Goal: Task Accomplishment & Management: Manage account settings

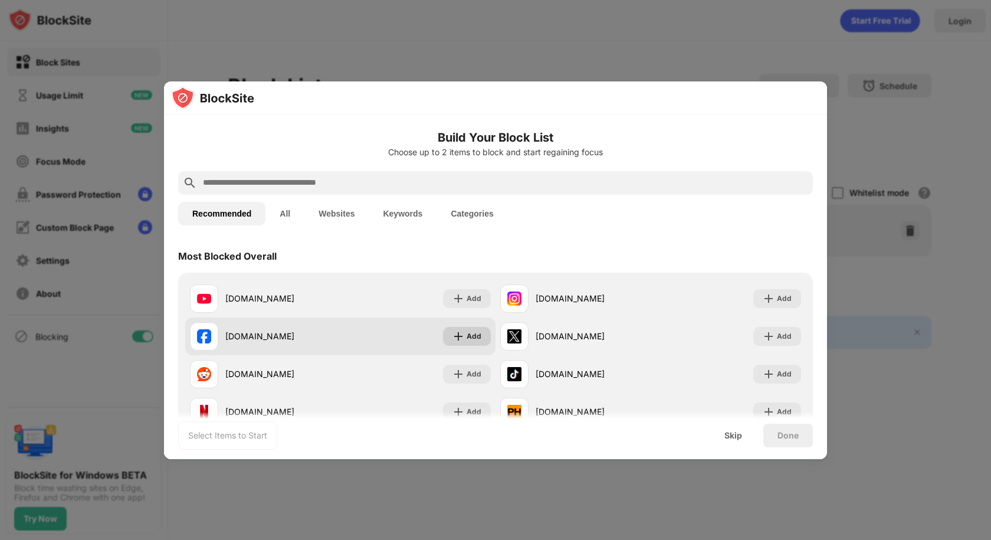
click at [455, 334] on img at bounding box center [458, 336] width 12 height 12
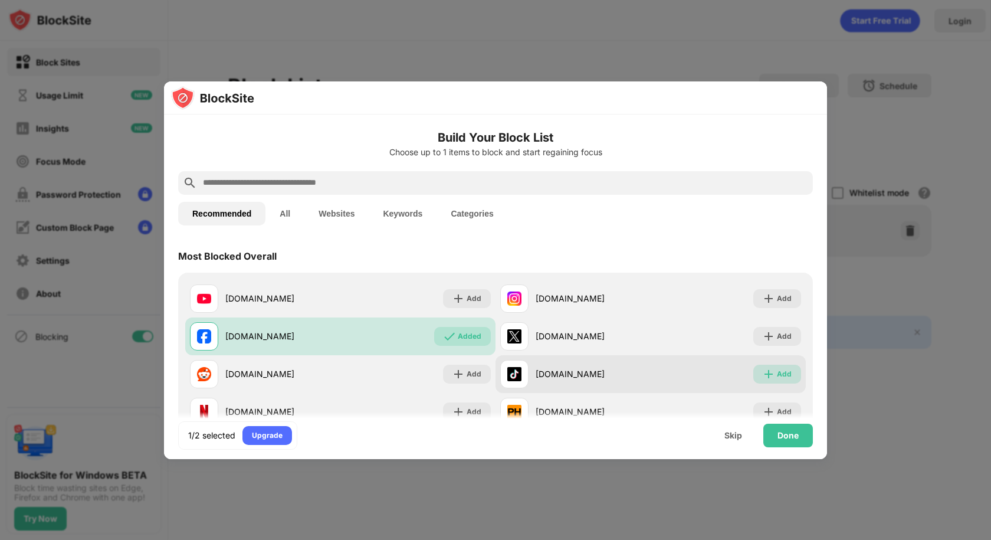
click at [777, 373] on div "Add" at bounding box center [784, 374] width 15 height 12
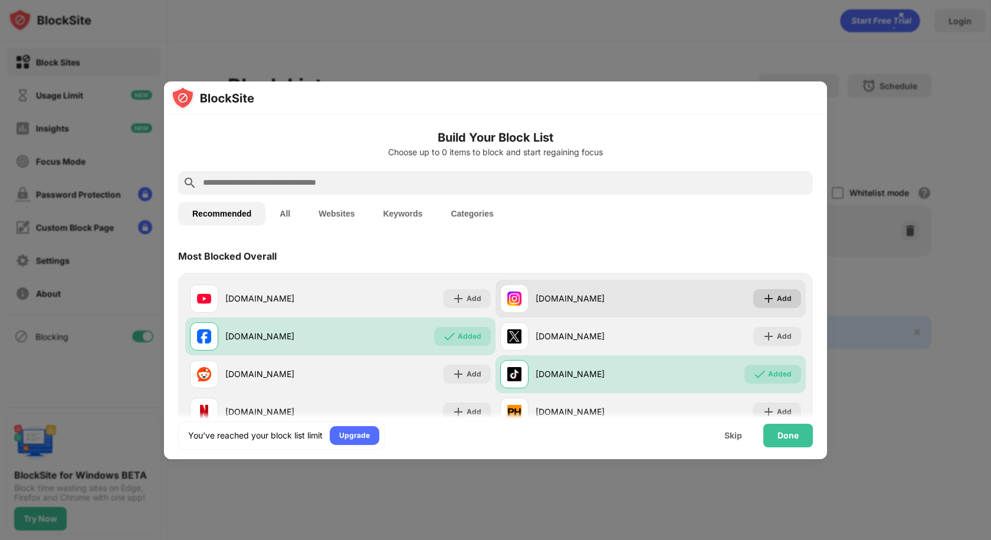
click at [777, 301] on div "Add" at bounding box center [784, 299] width 15 height 12
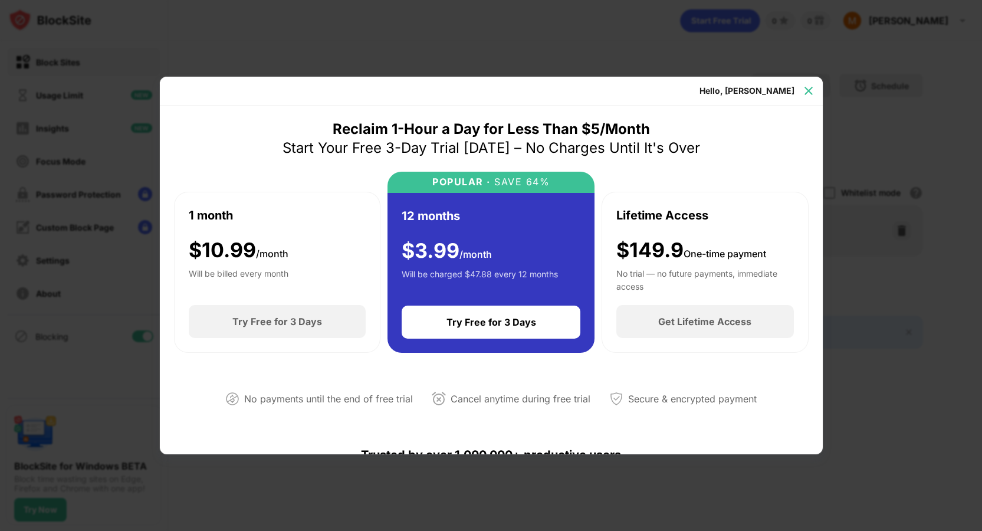
click at [803, 88] on img at bounding box center [809, 91] width 12 height 12
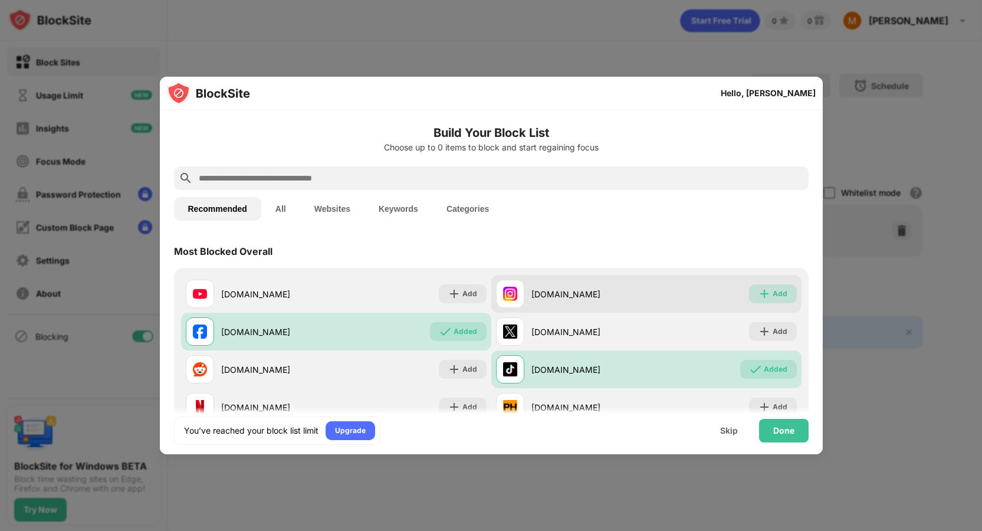
click at [773, 293] on div "Add" at bounding box center [780, 294] width 15 height 12
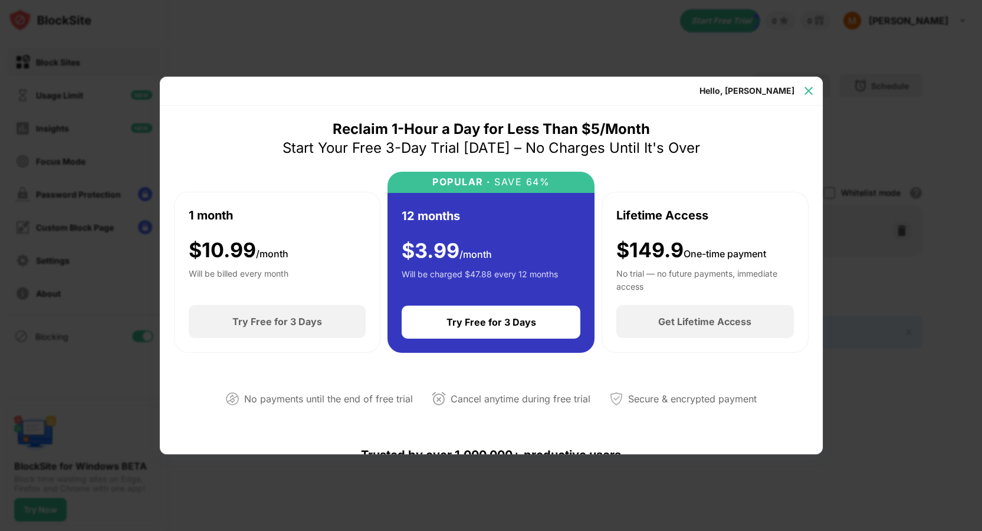
click at [806, 86] on img at bounding box center [809, 91] width 12 height 12
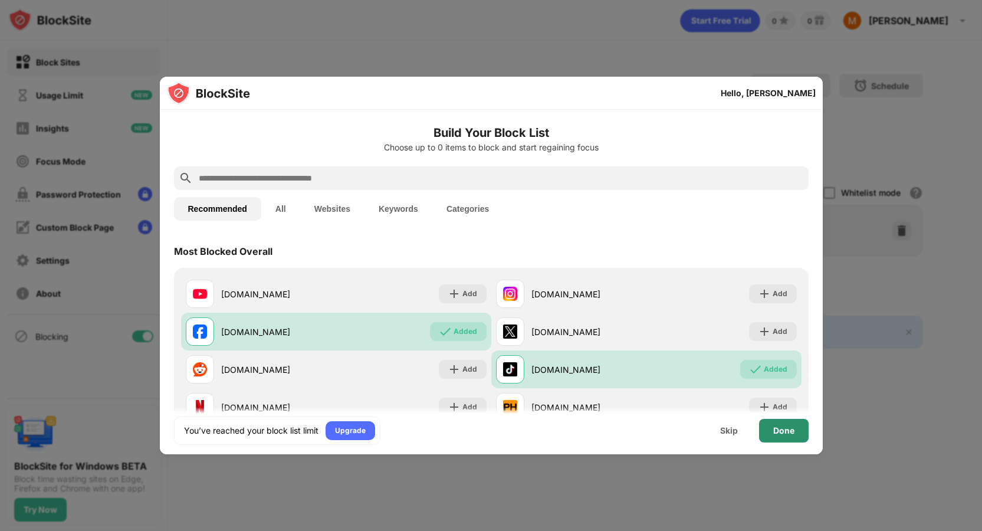
click at [777, 429] on div "Done" at bounding box center [783, 430] width 21 height 9
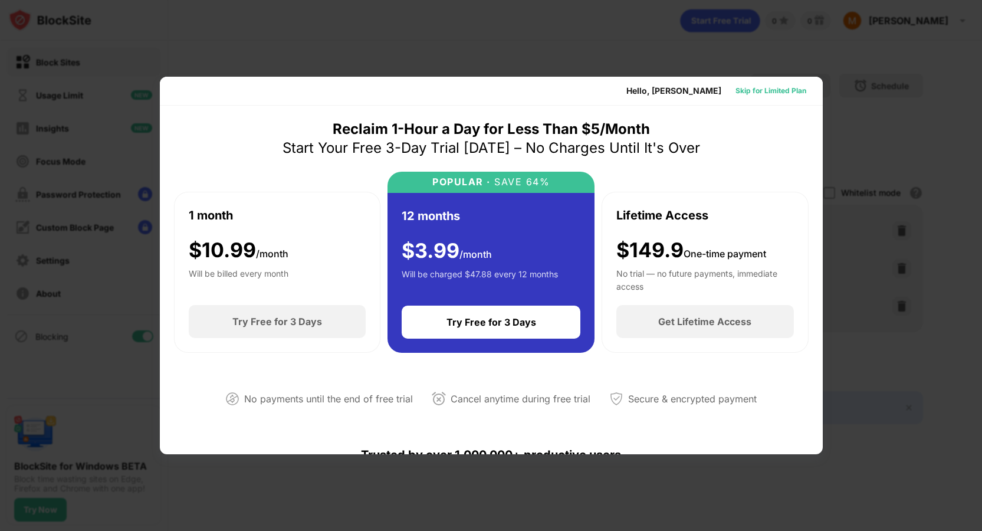
click at [775, 90] on div "Skip for Limited Plan" at bounding box center [770, 91] width 71 height 12
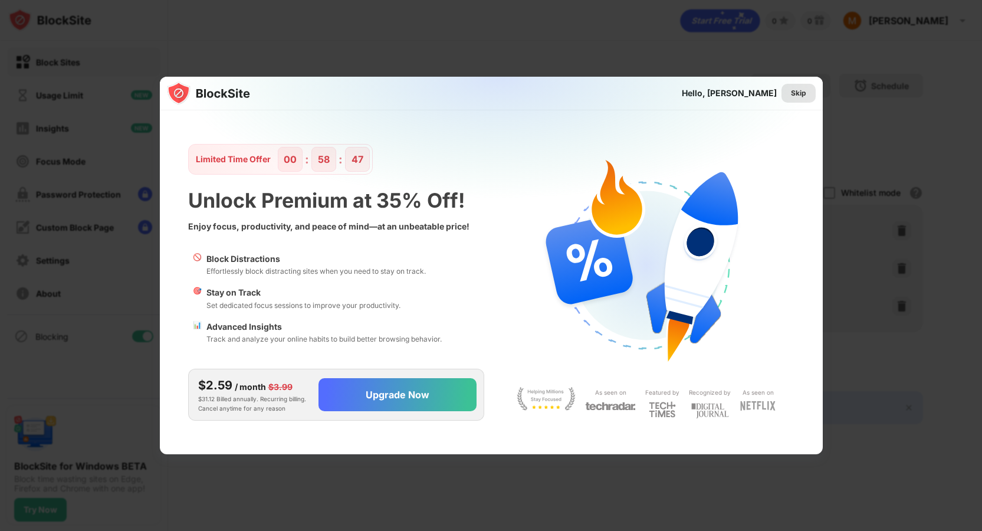
click at [793, 91] on div "Skip" at bounding box center [798, 93] width 15 height 12
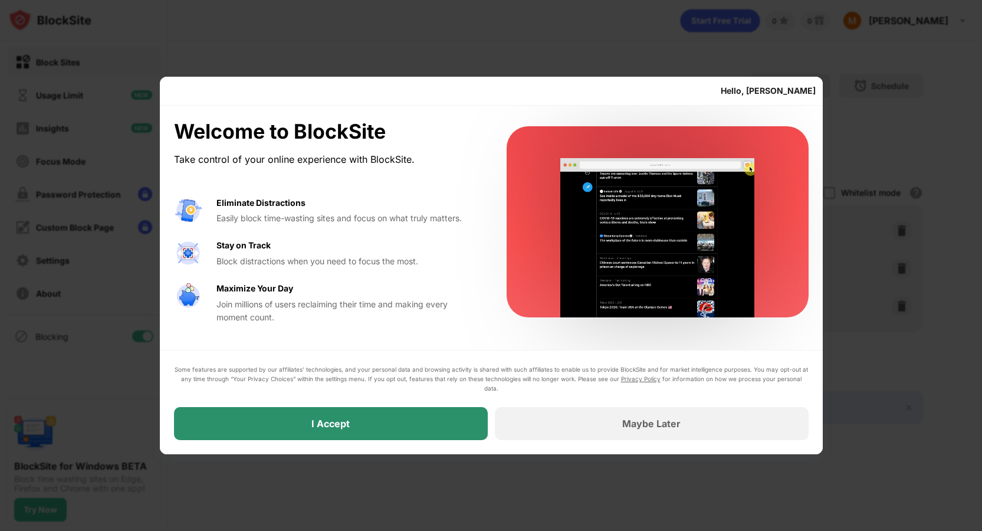
click at [350, 421] on div "I Accept" at bounding box center [331, 423] width 314 height 33
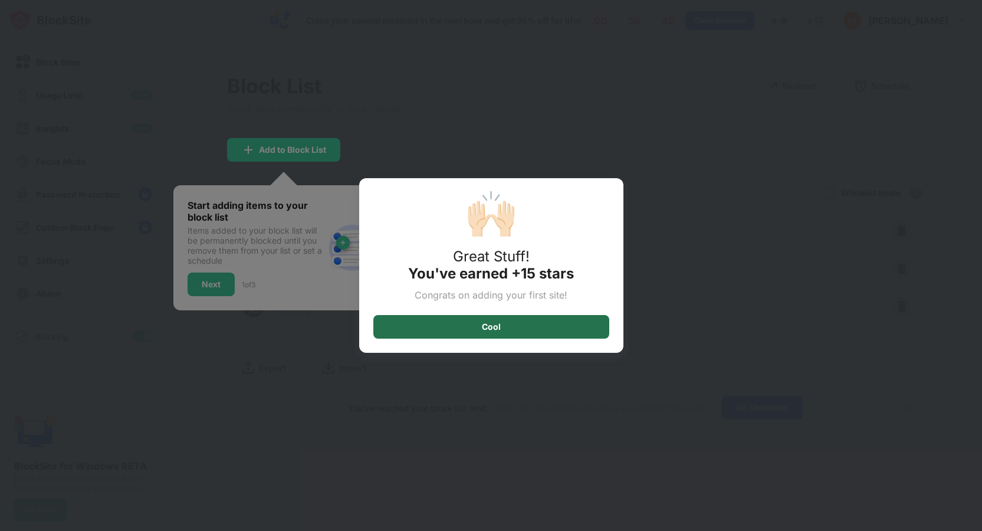
click at [517, 336] on div "Cool" at bounding box center [491, 327] width 236 height 24
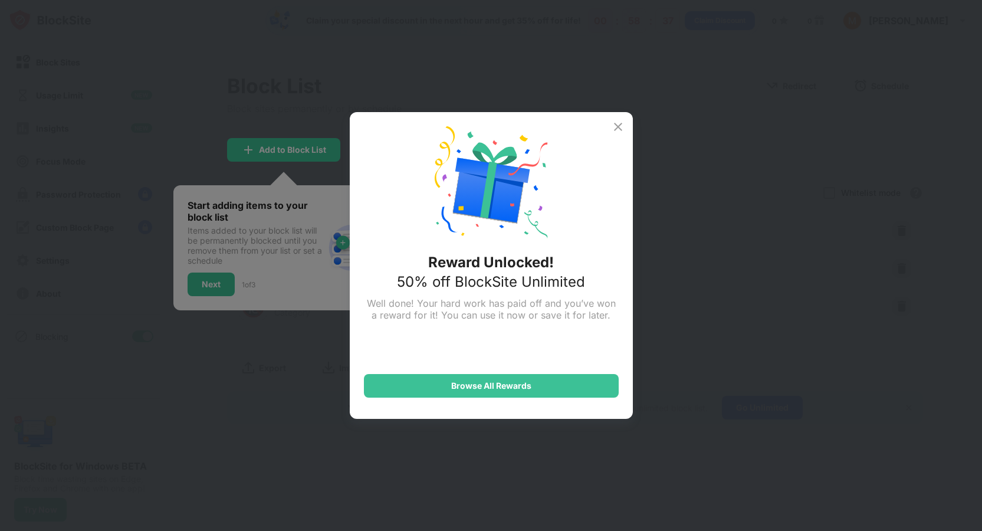
click at [622, 133] on img at bounding box center [618, 127] width 14 height 14
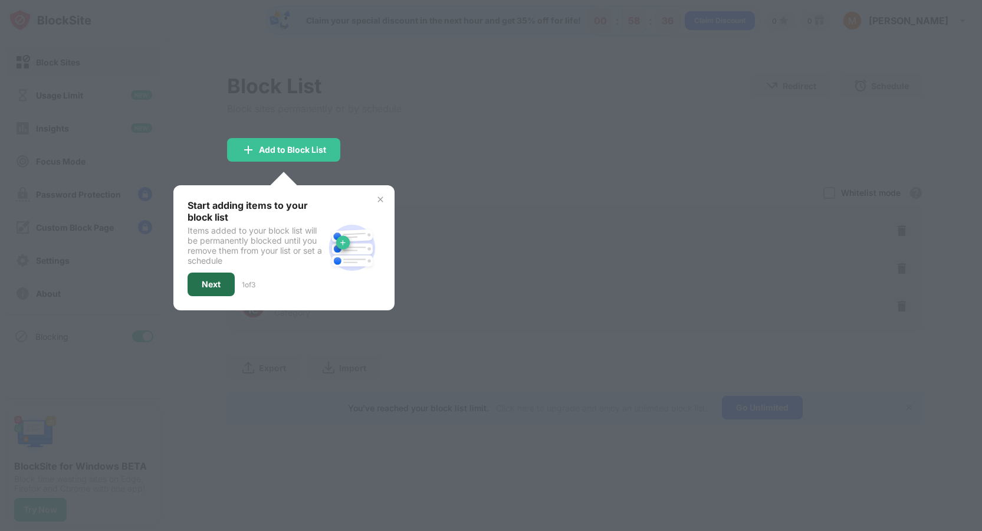
click at [203, 284] on div "Next" at bounding box center [211, 284] width 19 height 9
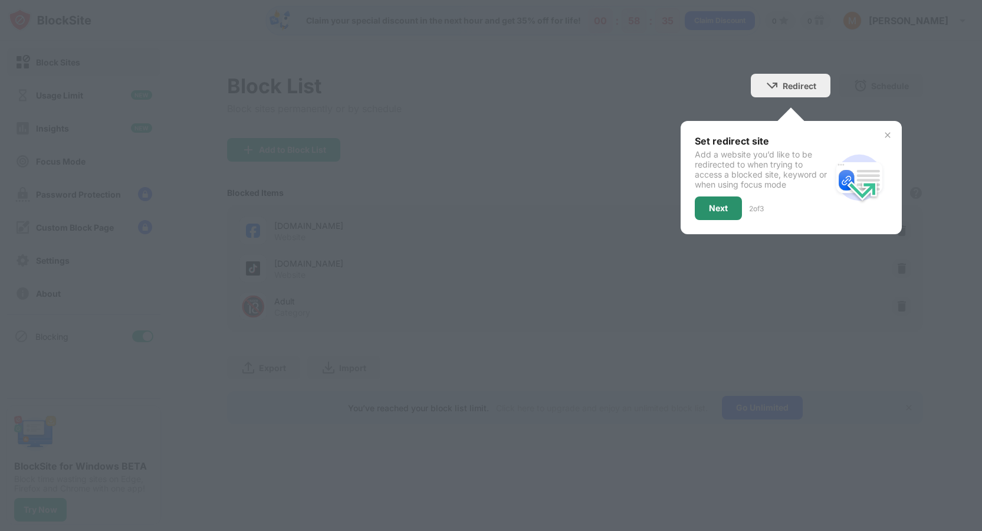
click at [716, 205] on div "Next" at bounding box center [718, 207] width 19 height 9
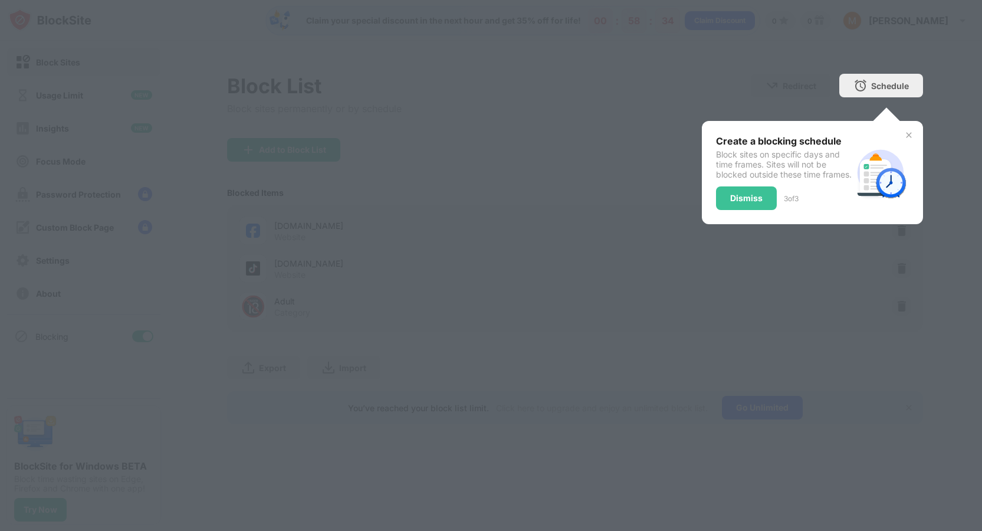
click at [717, 205] on div "Dismiss" at bounding box center [746, 198] width 61 height 24
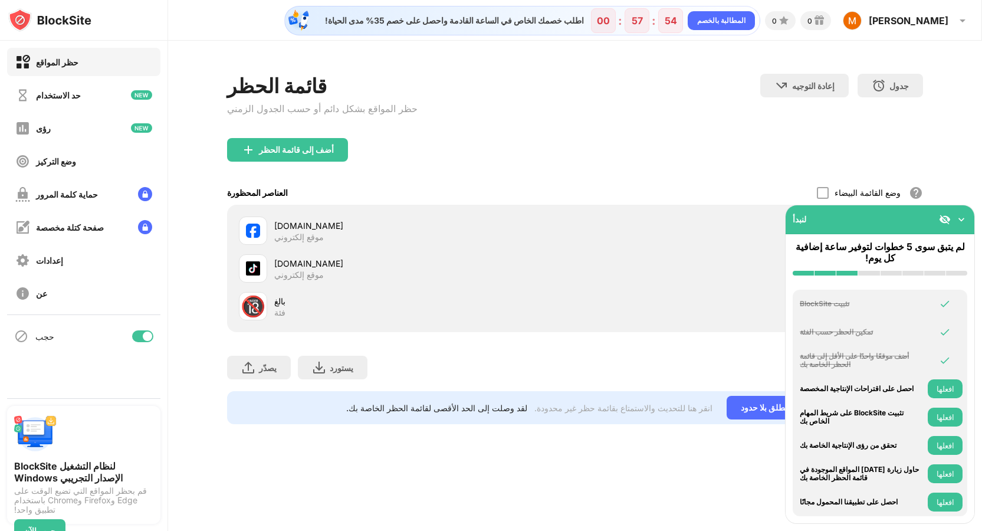
click at [959, 220] on img at bounding box center [961, 219] width 12 height 12
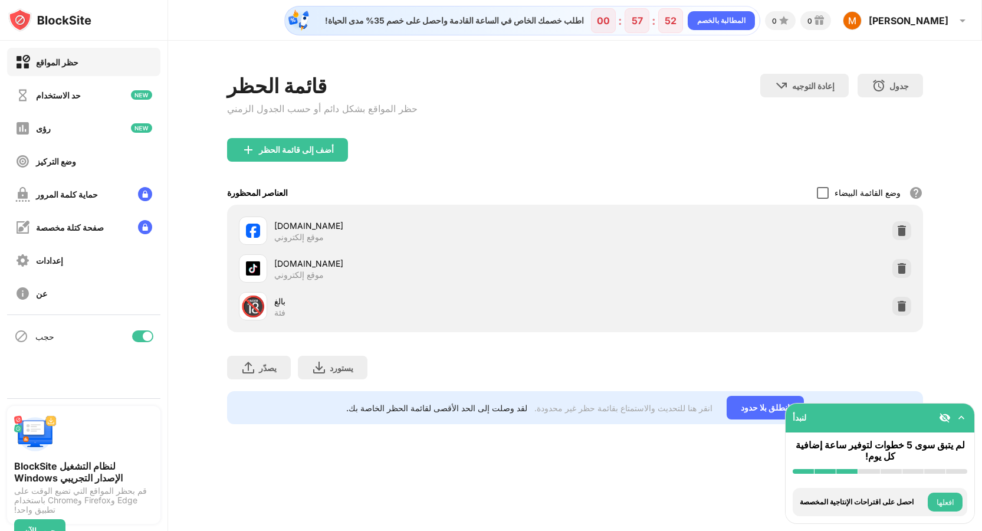
click at [817, 196] on div at bounding box center [823, 193] width 12 height 12
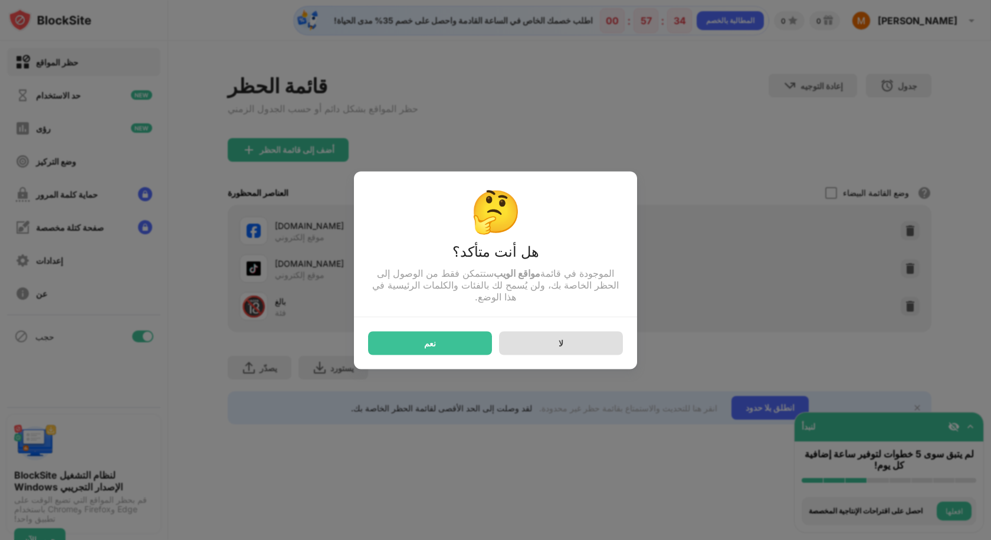
click at [543, 349] on div "لا" at bounding box center [561, 343] width 124 height 24
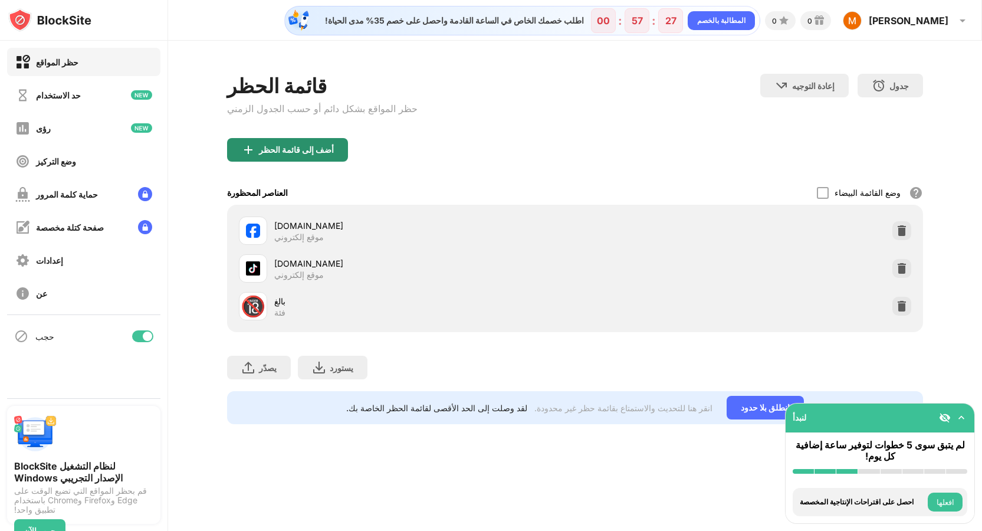
click at [284, 149] on font "أضف إلى قائمة الحظر" at bounding box center [296, 149] width 75 height 10
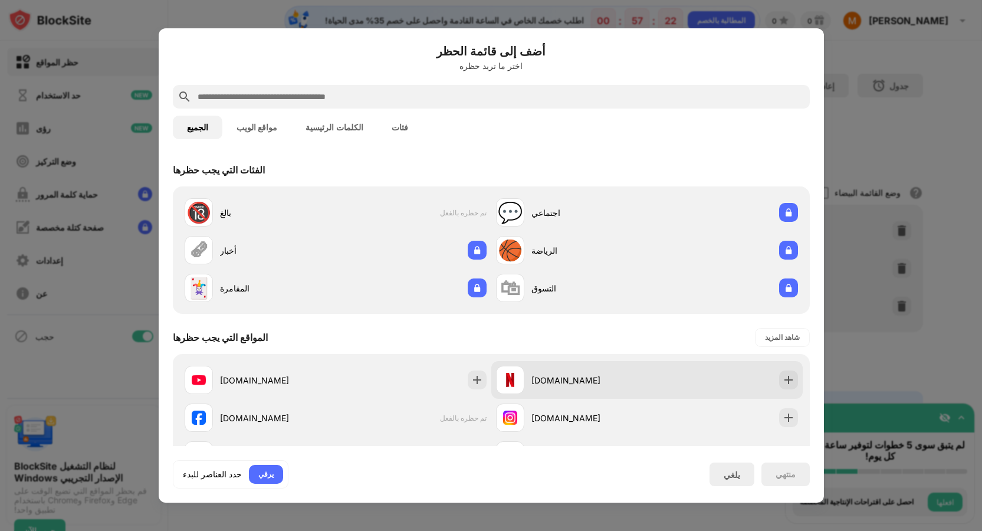
scroll to position [59, 0]
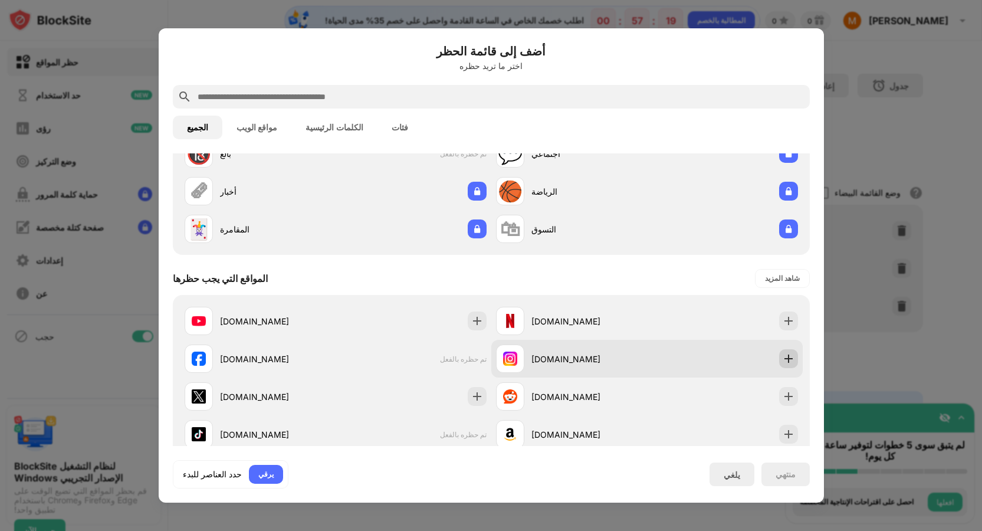
click at [783, 353] on img at bounding box center [789, 359] width 12 height 12
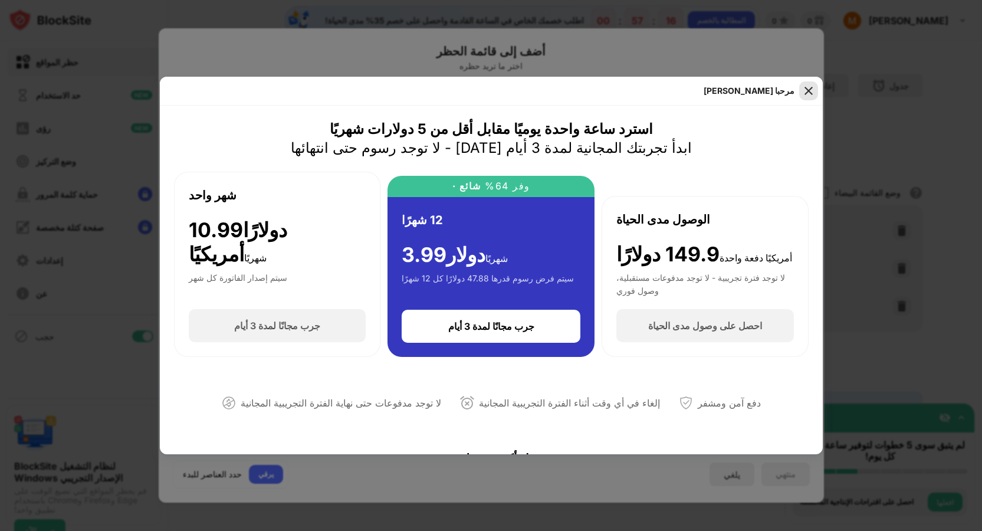
click at [813, 89] on img at bounding box center [809, 91] width 12 height 12
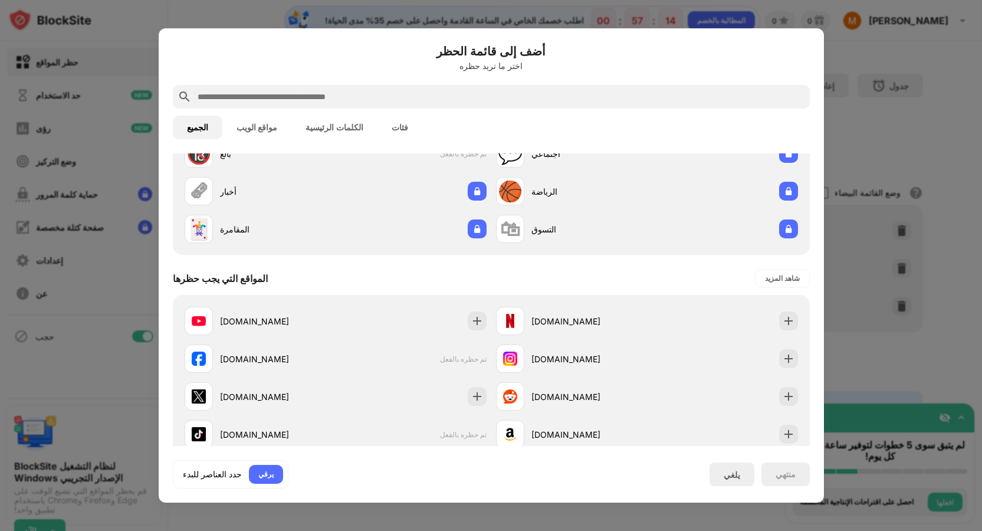
drag, startPoint x: 931, startPoint y: 126, endPoint x: 883, endPoint y: 113, distance: 50.1
click at [926, 126] on div at bounding box center [491, 265] width 982 height 531
